Goal: Transaction & Acquisition: Purchase product/service

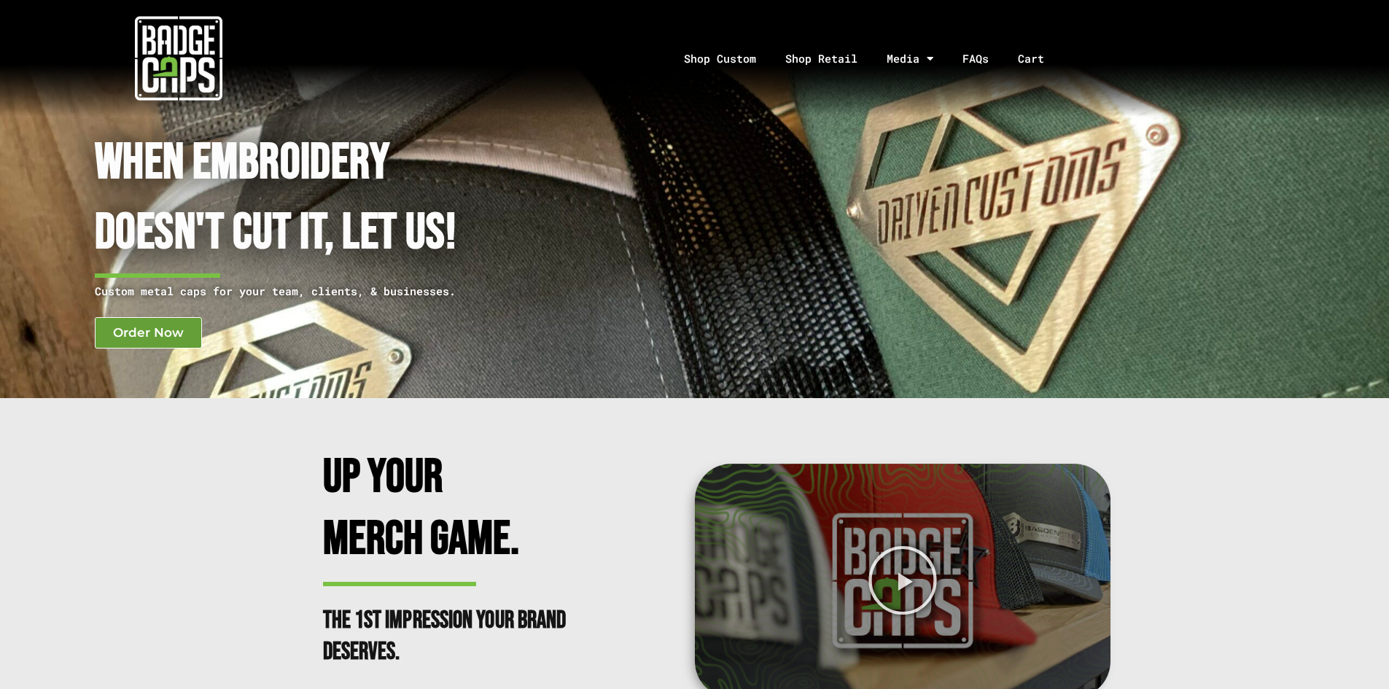
click at [176, 336] on span "Order Now" at bounding box center [148, 333] width 71 height 12
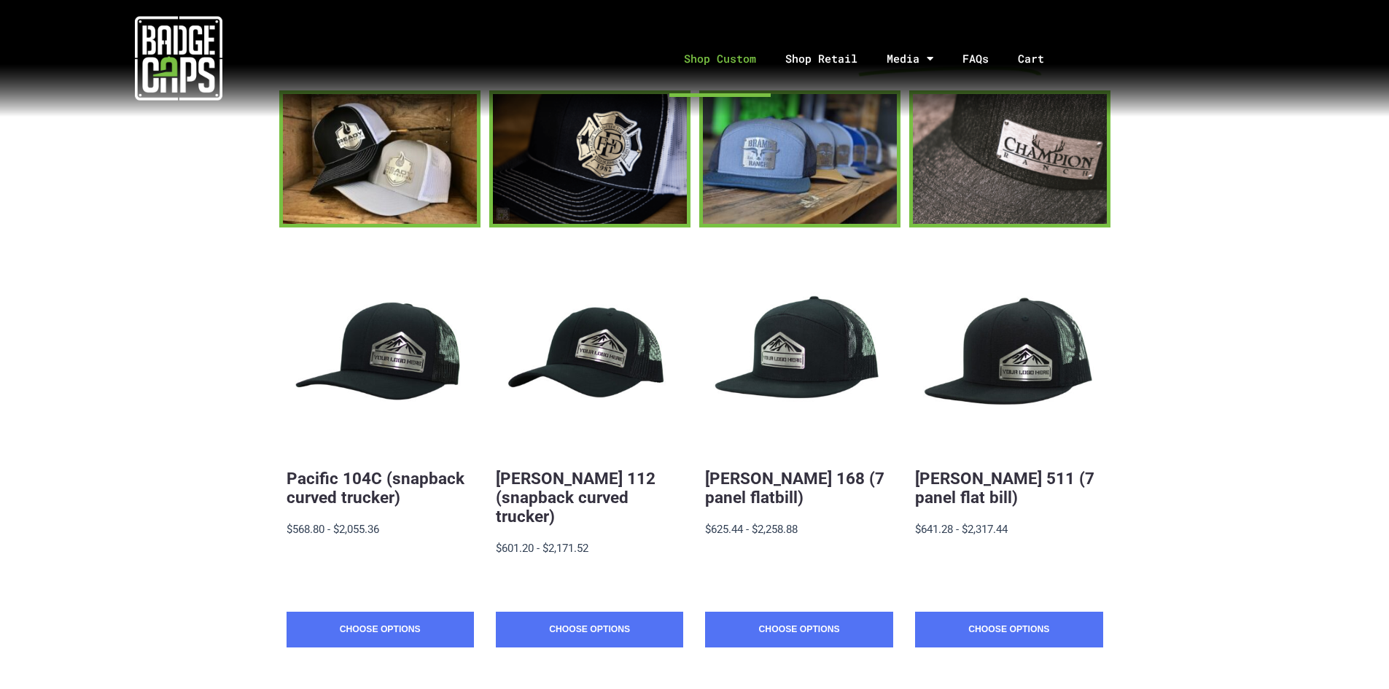
scroll to position [146, 0]
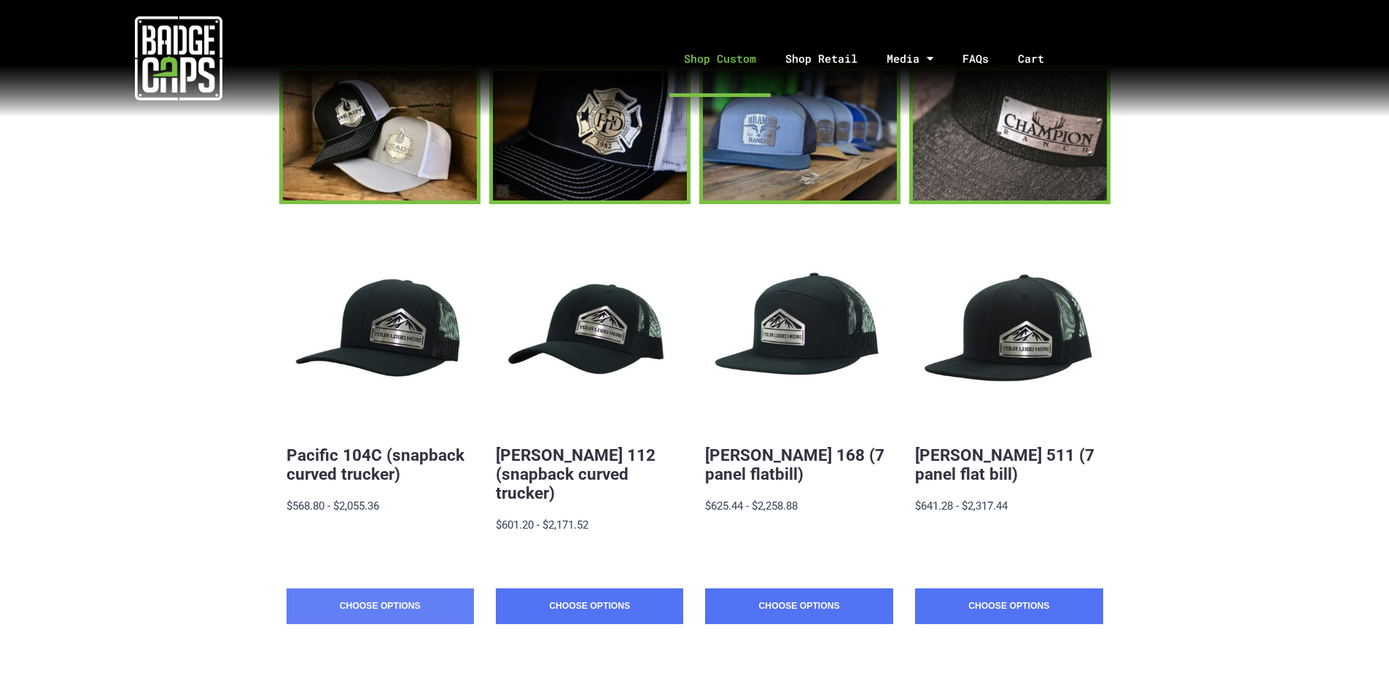
click at [384, 589] on link "Choose Options" at bounding box center [380, 607] width 187 height 36
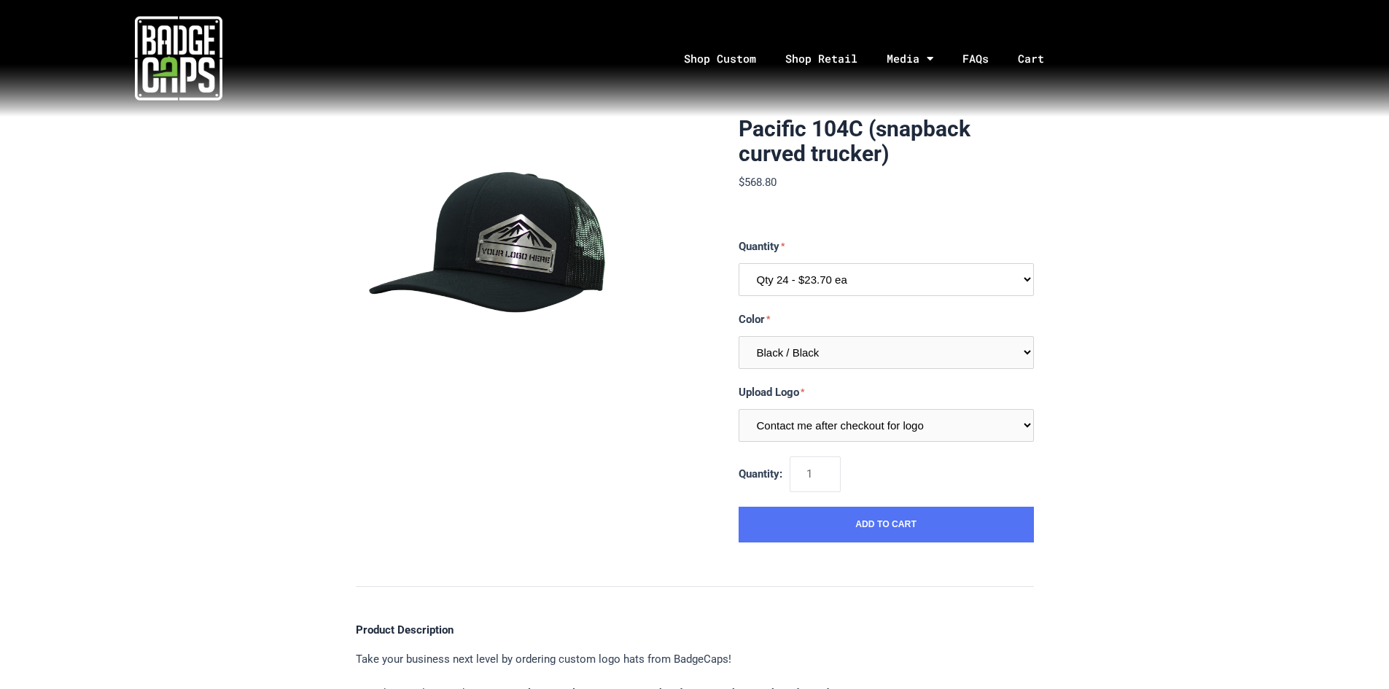
click at [958, 281] on select "Qty 24 - $23.70 ea Qty 48 - $22.94ea Qty 96 - $21.41ea" at bounding box center [886, 279] width 295 height 33
click at [739, 263] on select "Qty 24 - $23.70 ea Qty 48 - $22.94ea Qty 96 - $21.41ea" at bounding box center [886, 279] width 295 height 33
click at [858, 357] on select "Multiple Colors (Finalize After Checkout) Black / Black Black / Graphite Black …" at bounding box center [886, 352] width 295 height 33
click at [692, 351] on section "Pacific 104C (snapback curved trucker) $568.80 MSRP: $568.80 0 reviews SKU: 104…" at bounding box center [695, 330] width 678 height 426
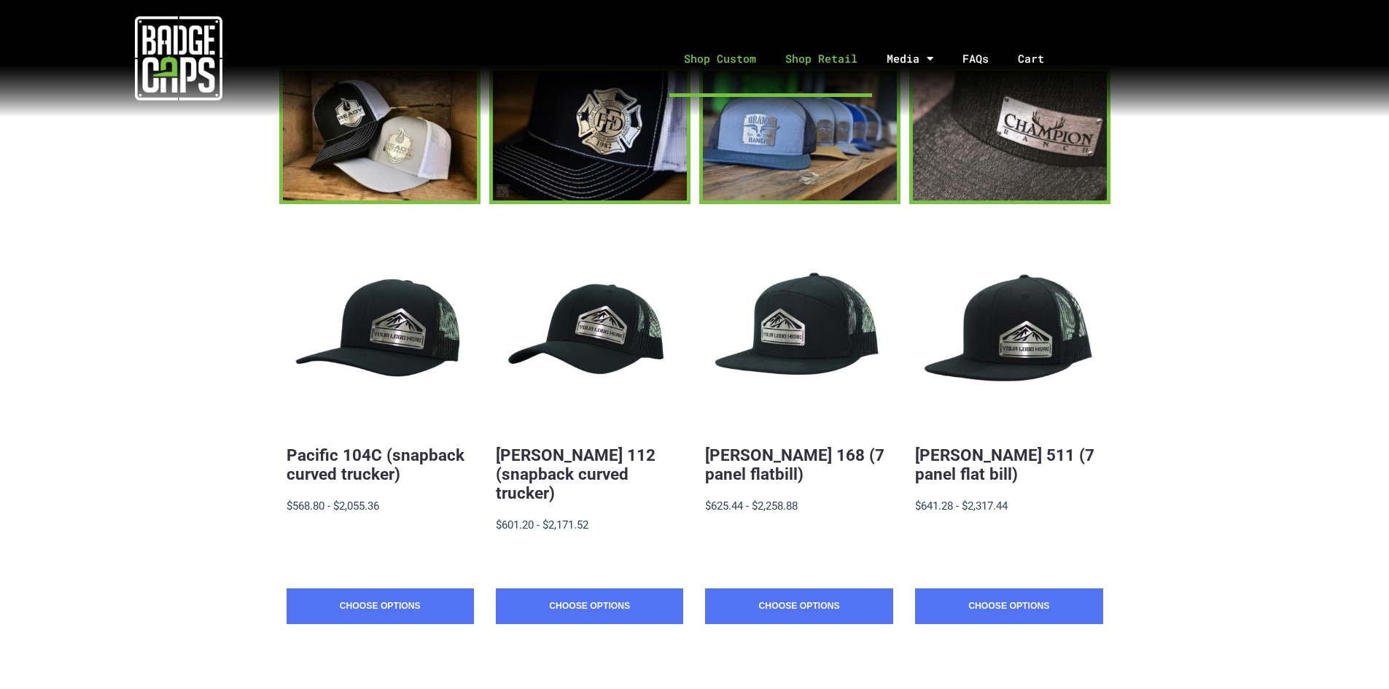
click at [824, 57] on link "Shop Retail" at bounding box center [821, 58] width 101 height 77
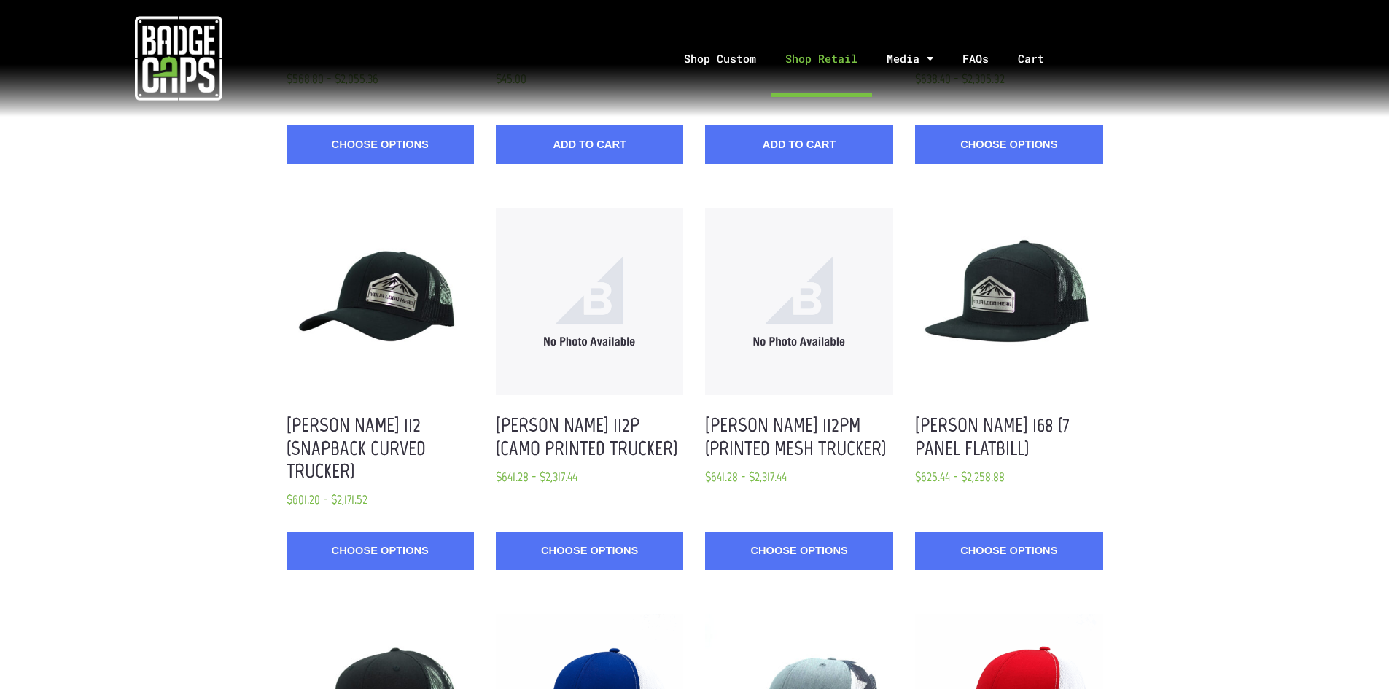
scroll to position [997, 0]
